Goal: Check status

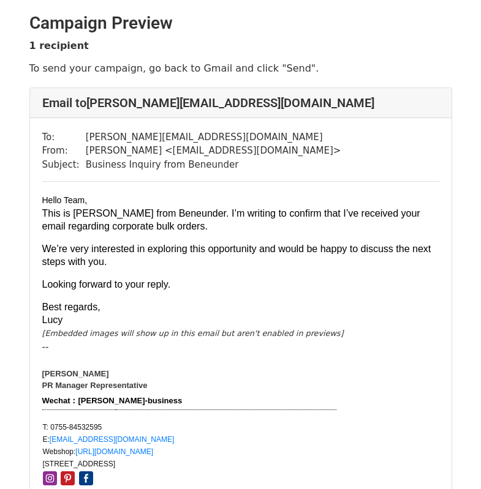
scroll to position [61, 0]
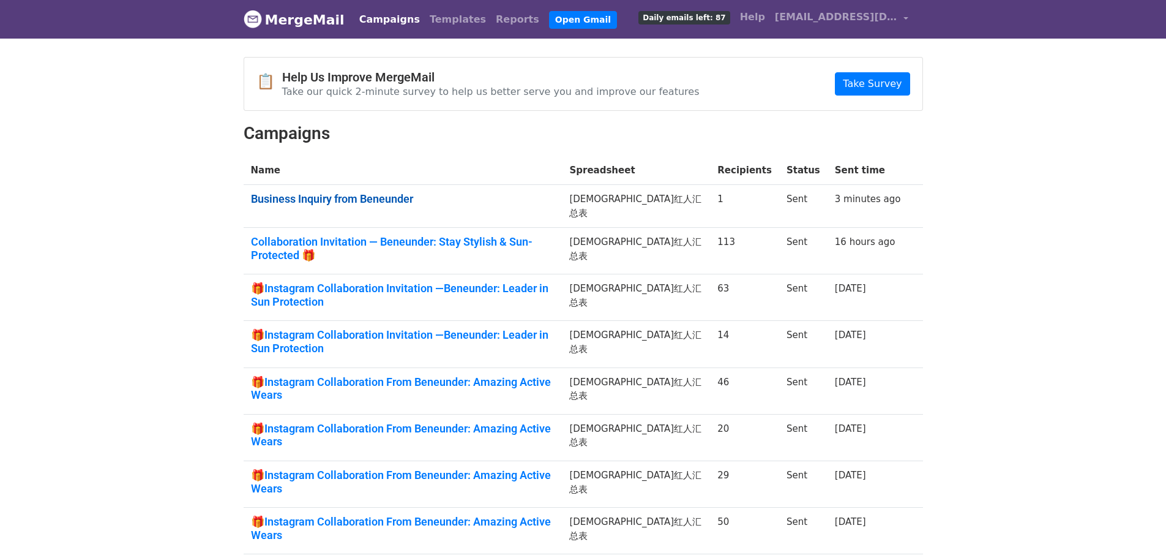
click at [378, 202] on link "Business Inquiry from Beneunder" at bounding box center [403, 198] width 304 height 13
